Goal: Information Seeking & Learning: Learn about a topic

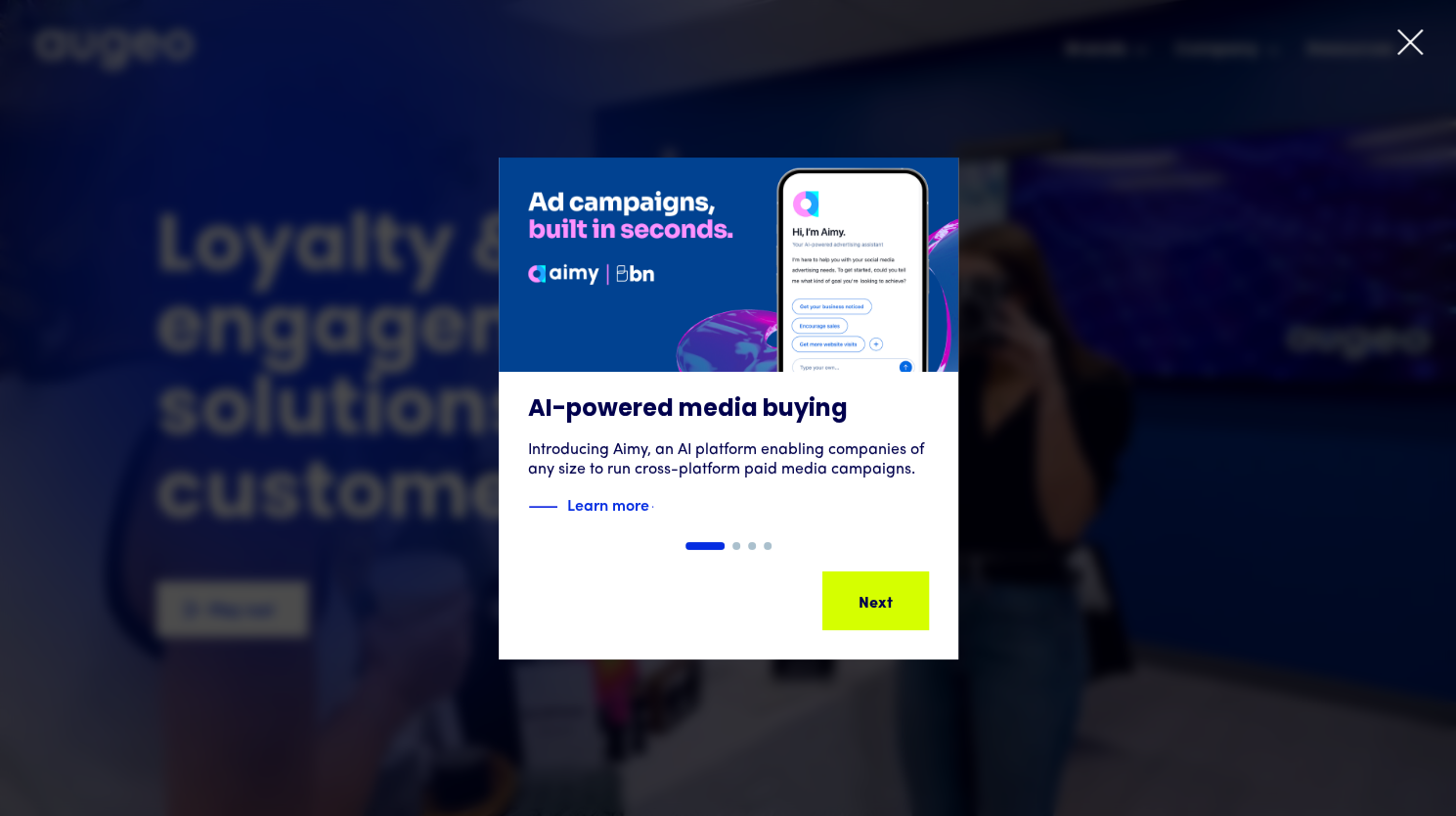
click at [1406, 52] on icon at bounding box center [1410, 43] width 30 height 30
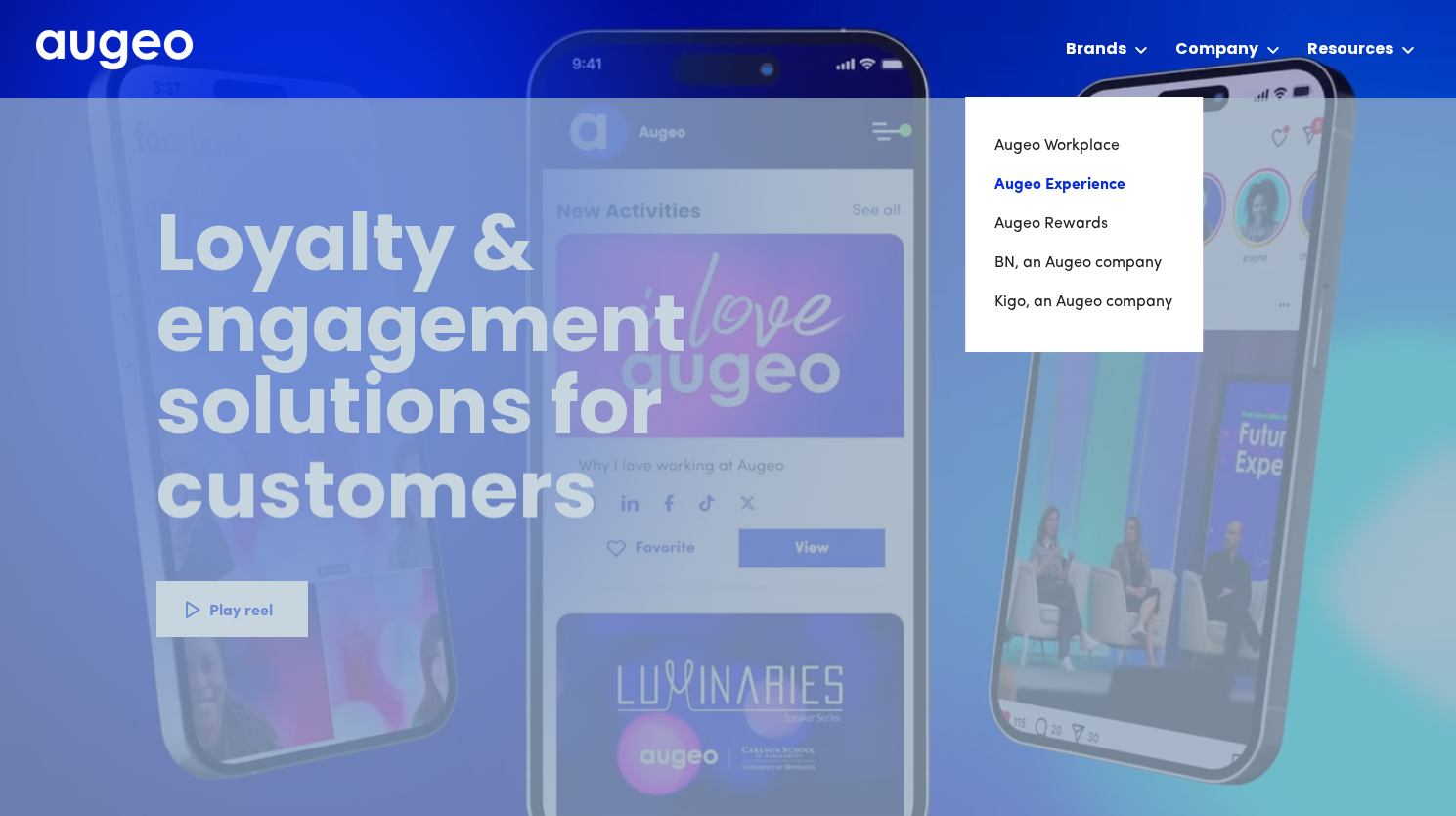
click at [1102, 191] on link "Augeo Experience" at bounding box center [1083, 185] width 178 height 39
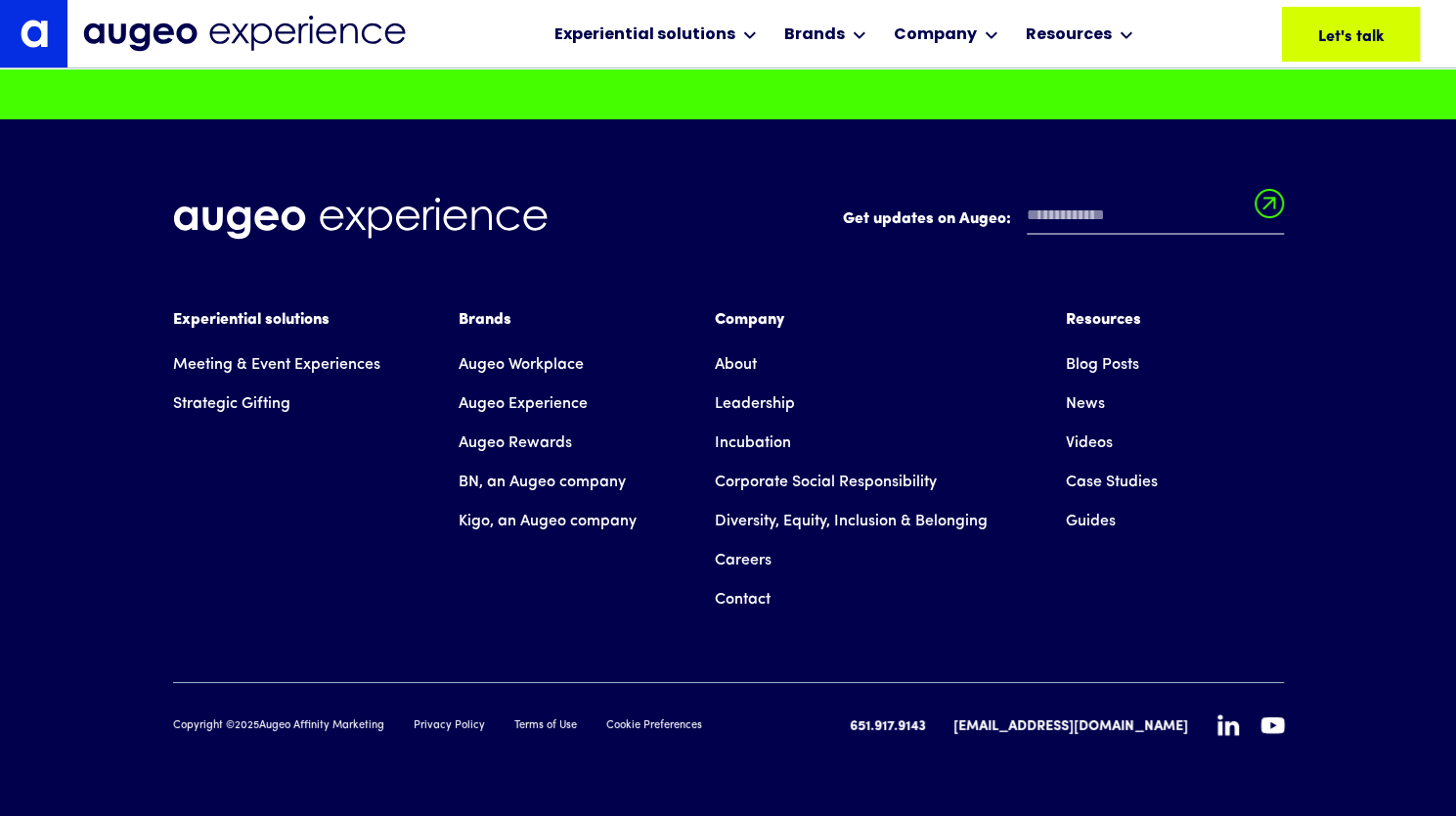
scroll to position [17192, 0]
click at [741, 367] on link "About" at bounding box center [735, 364] width 42 height 39
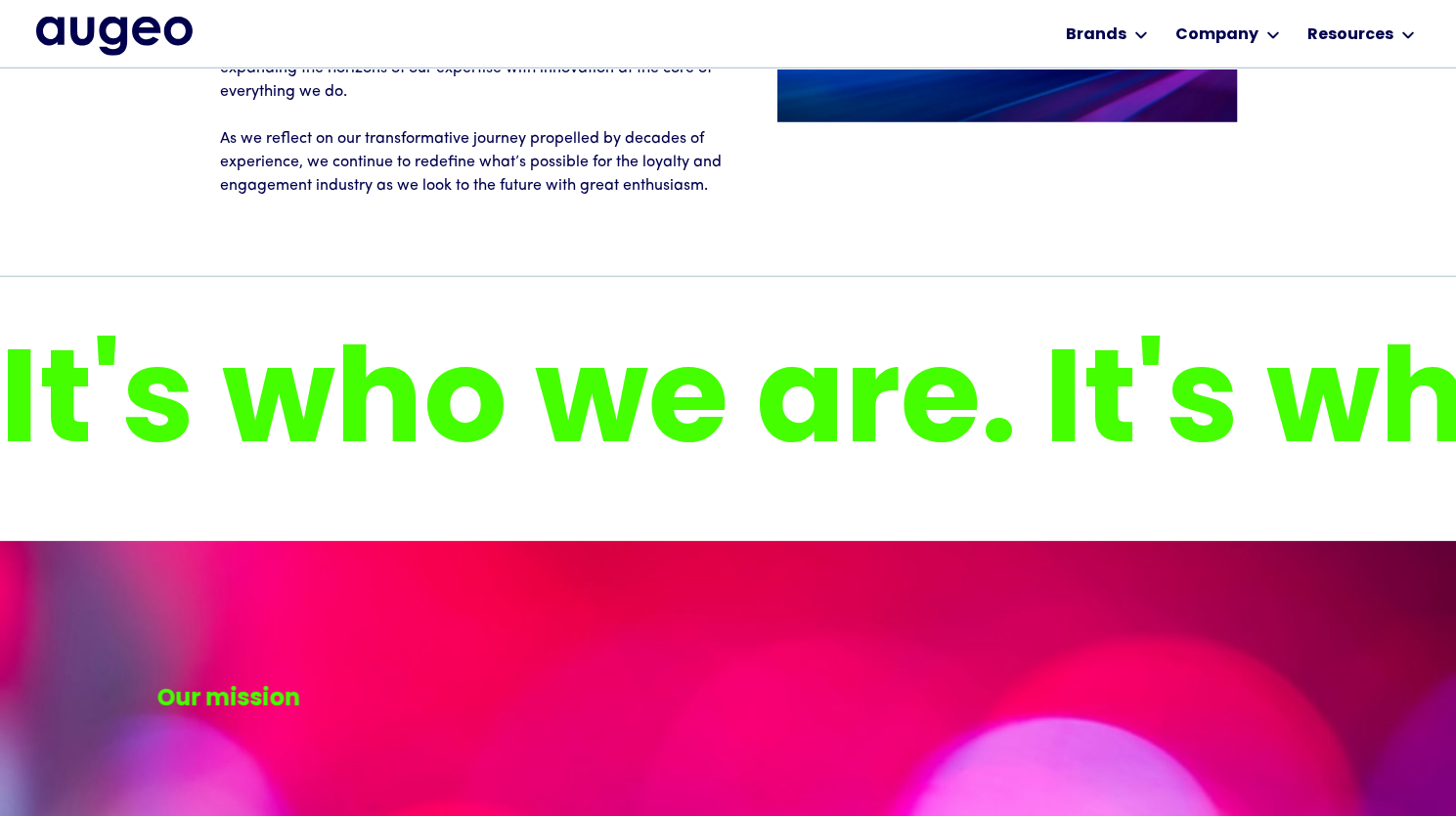
scroll to position [3348, 0]
